Goal: Find specific page/section

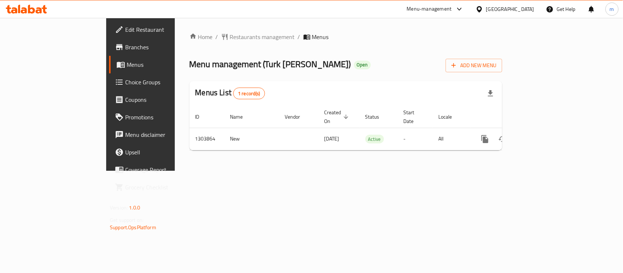
click at [342, 37] on ol "Home / Restaurants management / Menus" at bounding box center [345, 36] width 313 height 9
click at [230, 38] on span "Restaurants management" at bounding box center [262, 36] width 65 height 9
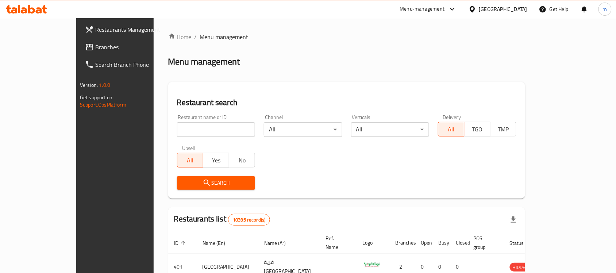
click at [202, 126] on input "search" at bounding box center [216, 129] width 78 height 15
paste input "703008"
type input "703008"
click at [203, 184] on icon "submit" at bounding box center [207, 183] width 9 height 9
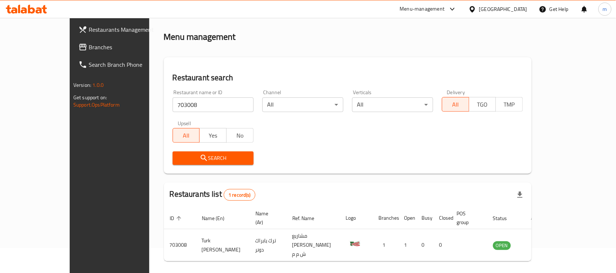
scroll to position [38, 0]
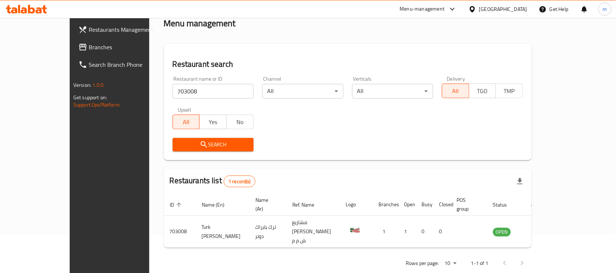
click at [372, 116] on div "Restaurant name or ID 703008 Restaurant name or ID Channel All ​ Verticals All …" at bounding box center [347, 114] width 359 height 84
click at [284, 65] on h2 "Restaurant search" at bounding box center [348, 64] width 350 height 11
click at [276, 49] on div "Restaurant search Restaurant name or ID 703008 Restaurant name or ID Channel Al…" at bounding box center [348, 102] width 368 height 116
click at [269, 53] on div "Restaurant search Restaurant name or ID 703008 Restaurant name or ID Channel Al…" at bounding box center [348, 102] width 368 height 116
click at [325, 128] on div "Restaurant name or ID 703008 Restaurant name or ID Channel All ​ Verticals All …" at bounding box center [347, 114] width 359 height 84
